Goal: Information Seeking & Learning: Understand process/instructions

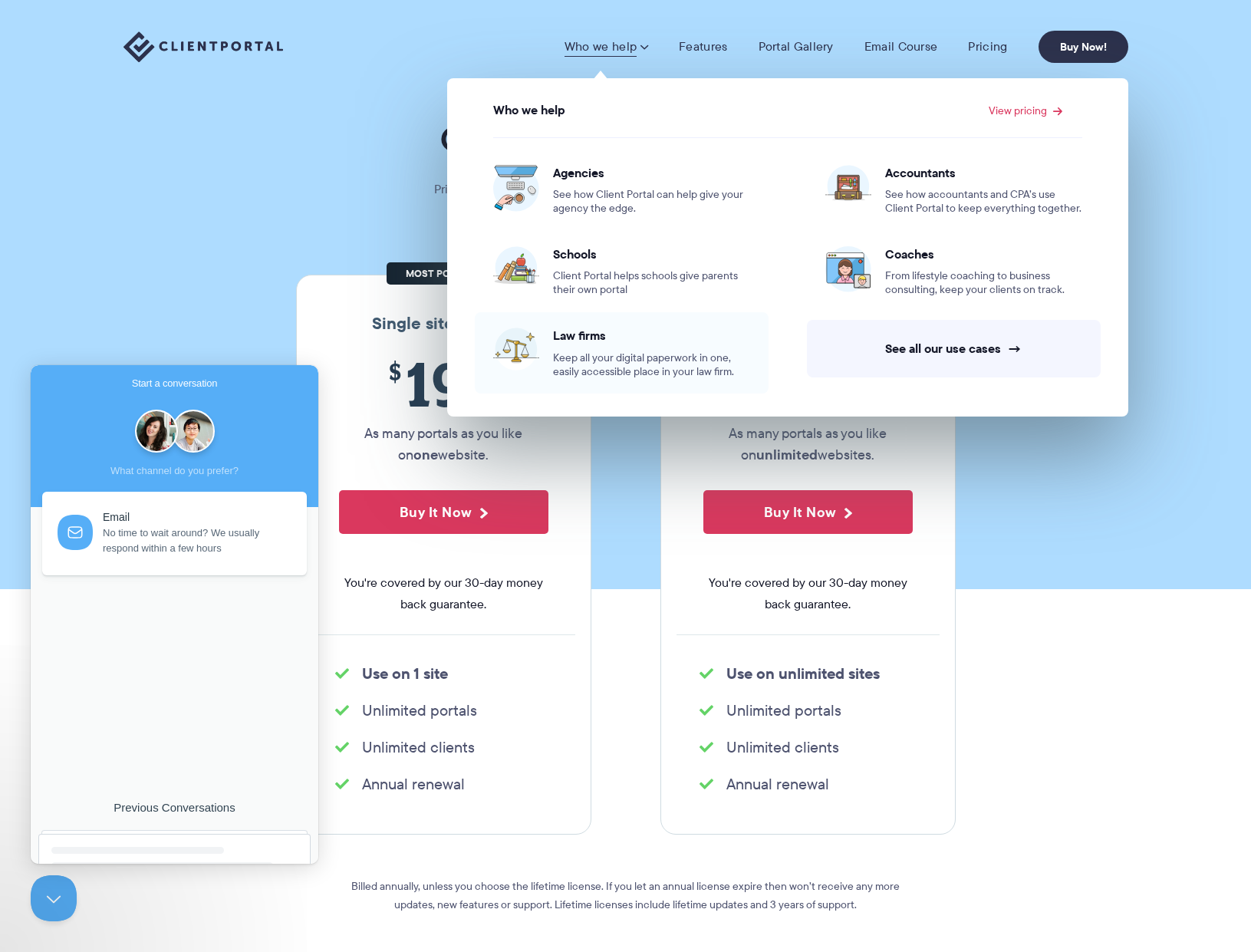
click at [548, 318] on link "Law firms Keep all your digital paperwork in one, easily accessible place in yo…" at bounding box center [621, 353] width 294 height 81
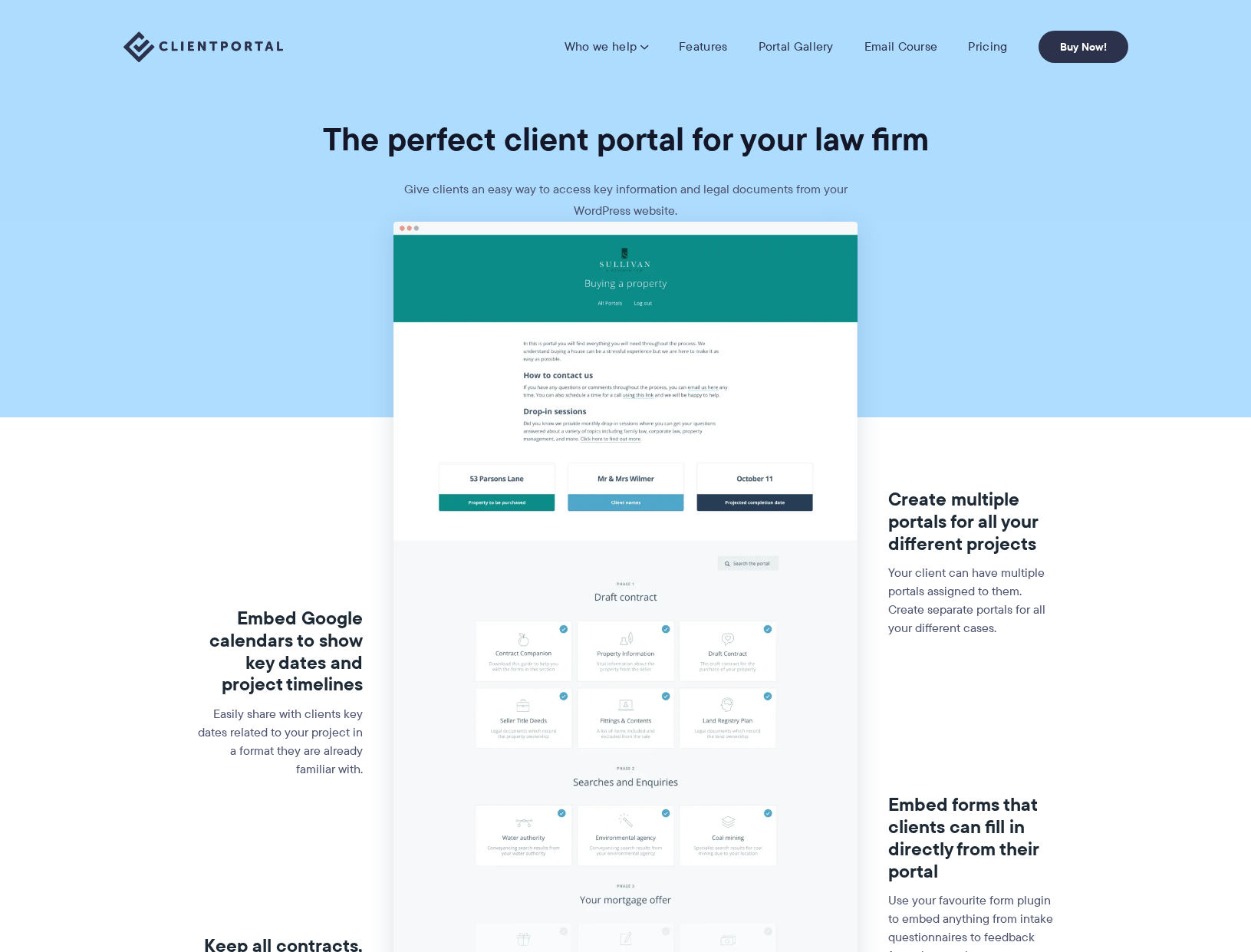
click at [237, 265] on section "Embed Google calendars to show key dates and project timelines Easily share wit…" at bounding box center [625, 732] width 1251 height 1020
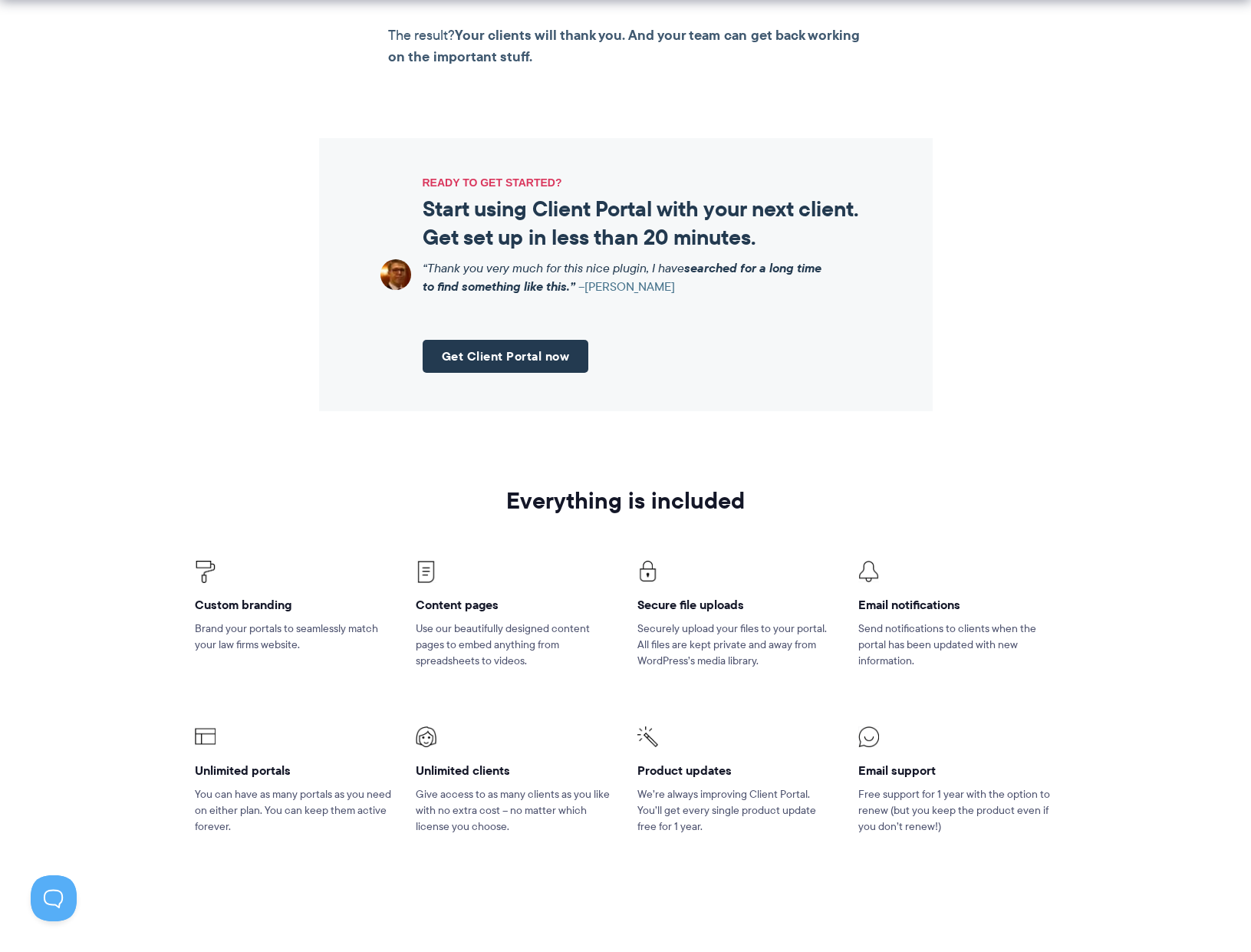
scroll to position [1641, 0]
click at [513, 357] on link "Get Client Portal now" at bounding box center [505, 355] width 167 height 33
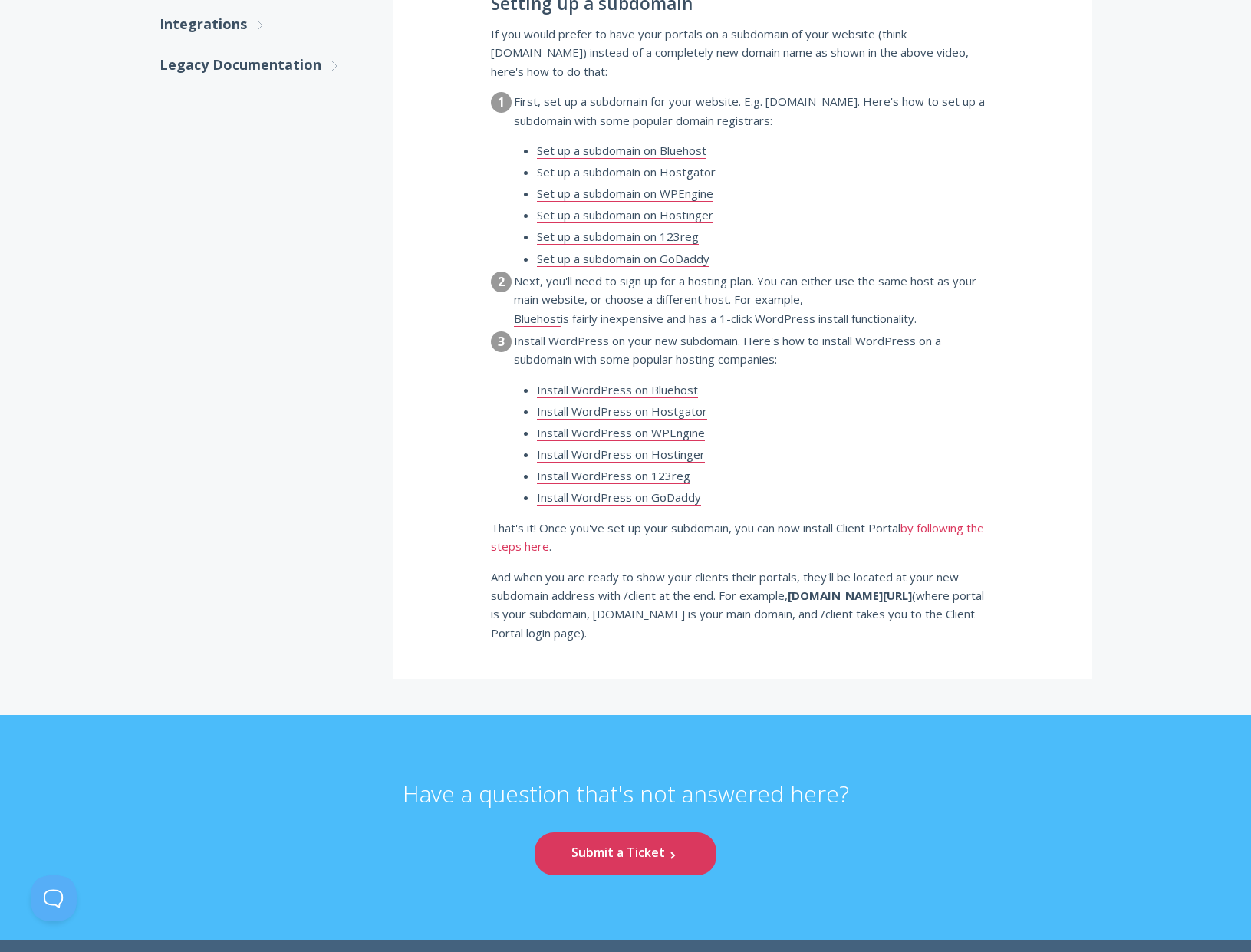
scroll to position [885, 0]
click at [502, 521] on link "by following the steps here" at bounding box center [737, 538] width 493 height 34
